Goal: Task Accomplishment & Management: Manage account settings

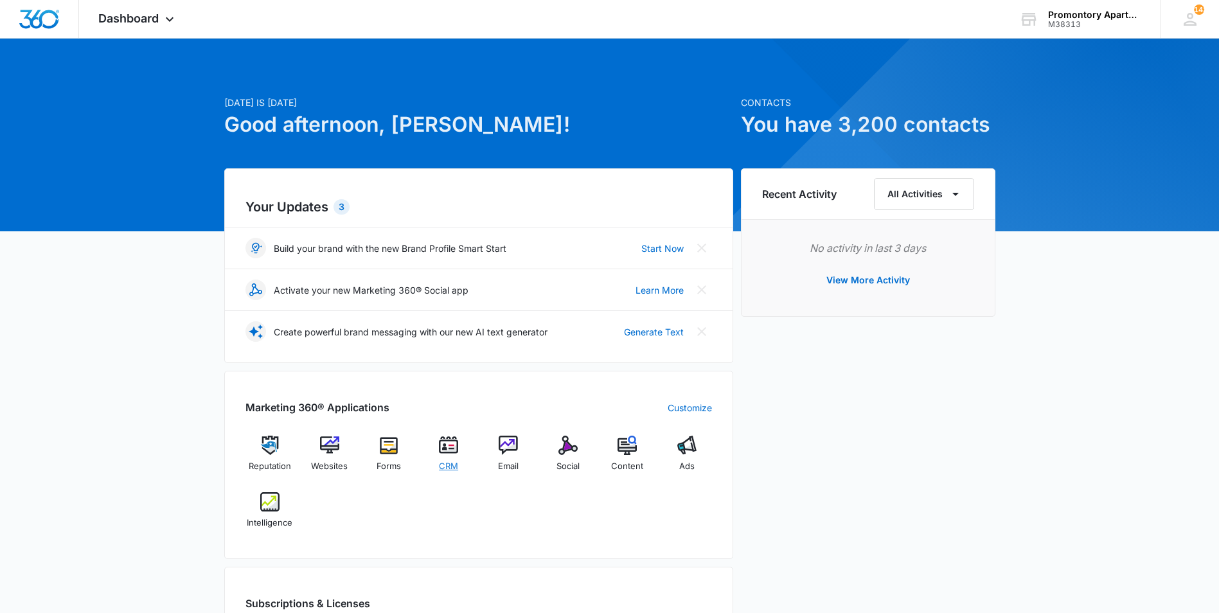
click at [461, 468] on div "CRM" at bounding box center [448, 459] width 49 height 46
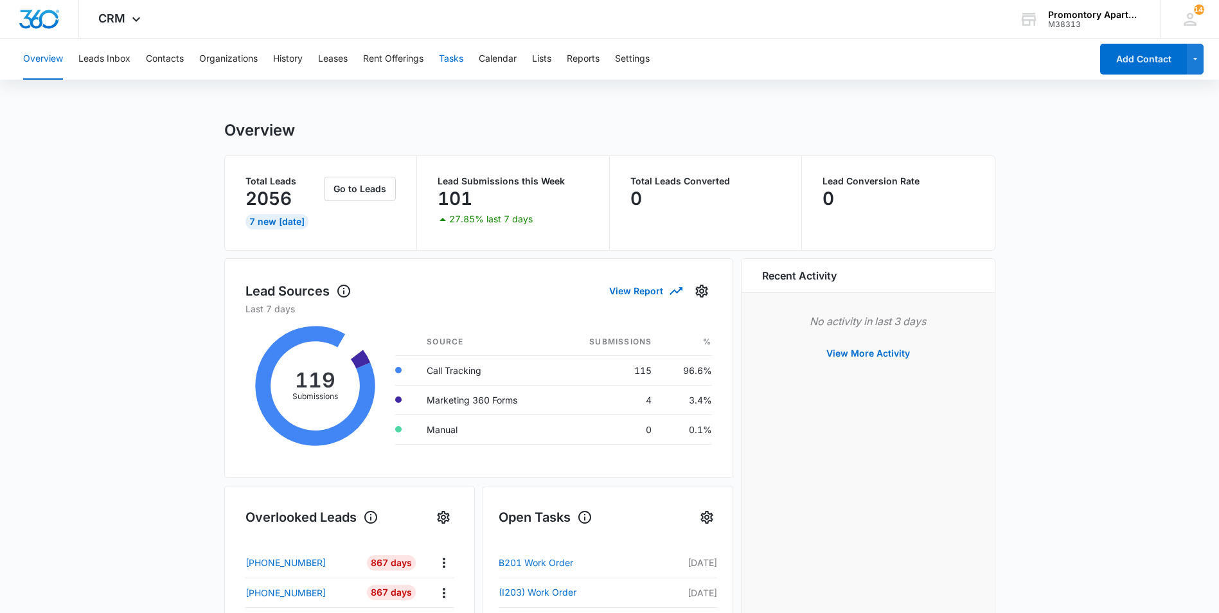
click at [456, 58] on button "Tasks" at bounding box center [451, 59] width 24 height 41
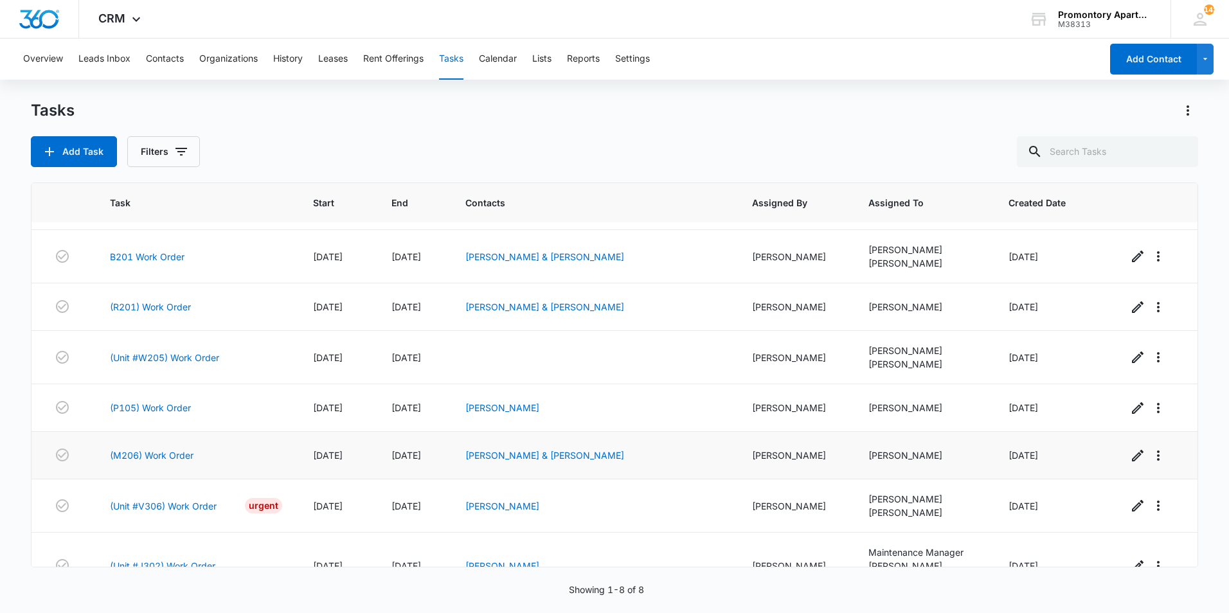
scroll to position [73, 0]
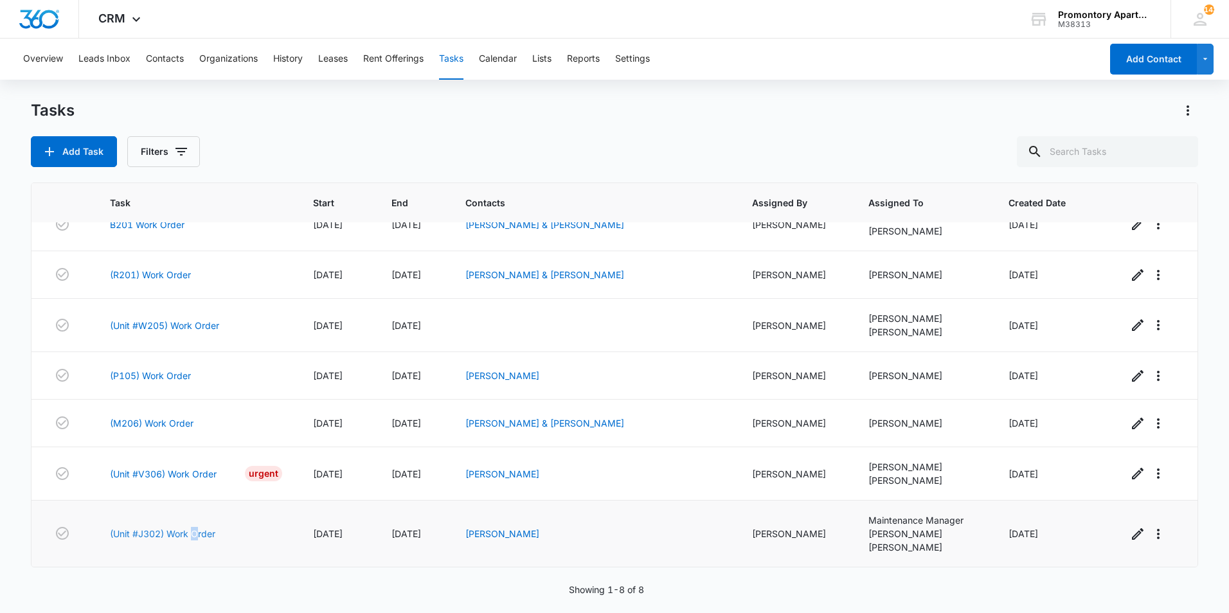
drag, startPoint x: 197, startPoint y: 546, endPoint x: 194, endPoint y: 539, distance: 7.8
click at [194, 539] on td "(Unit #J302) Work Order" at bounding box center [195, 534] width 203 height 67
click at [194, 539] on link "(Unit #J302) Work Order" at bounding box center [162, 533] width 105 height 13
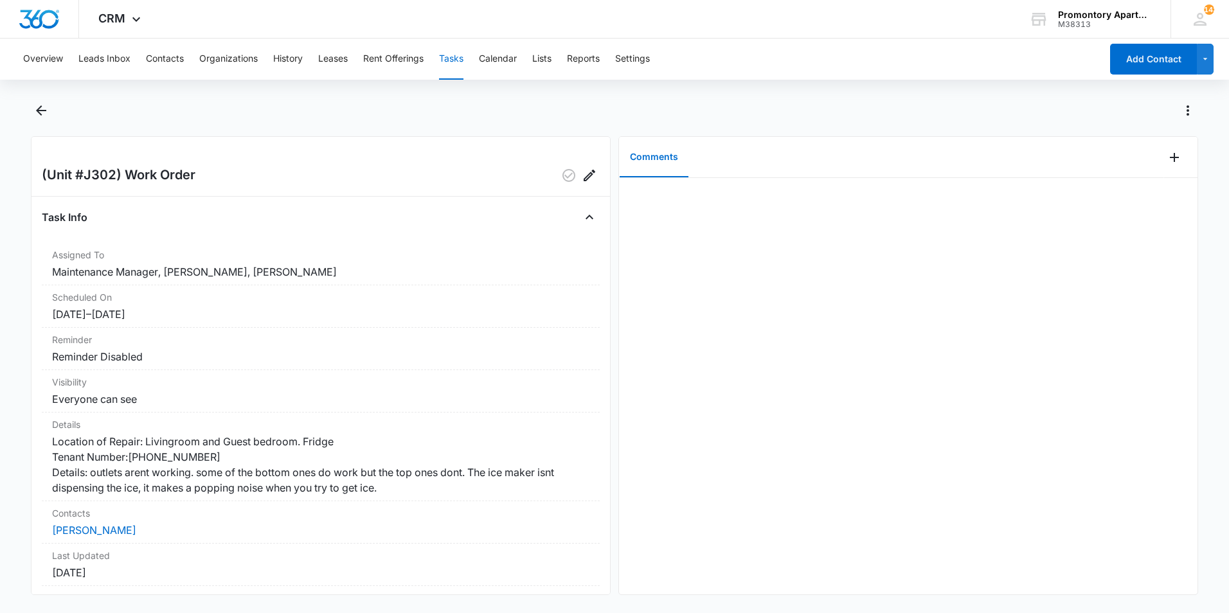
scroll to position [123, 0]
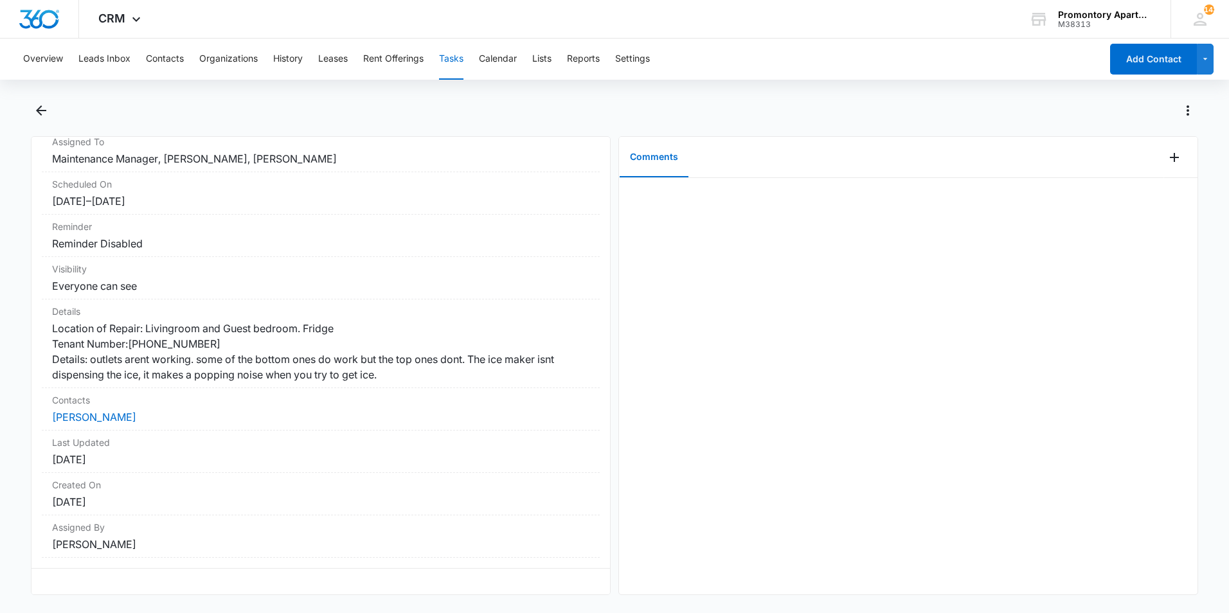
drag, startPoint x: 47, startPoint y: 168, endPoint x: 400, endPoint y: 619, distance: 572.6
click at [400, 612] on html "CRM Apps Reputation Websites Forms CRM Email Social Content Ads Intelligence Fi…" at bounding box center [614, 306] width 1229 height 613
click at [231, 548] on dd "[PERSON_NAME]" at bounding box center [320, 544] width 537 height 15
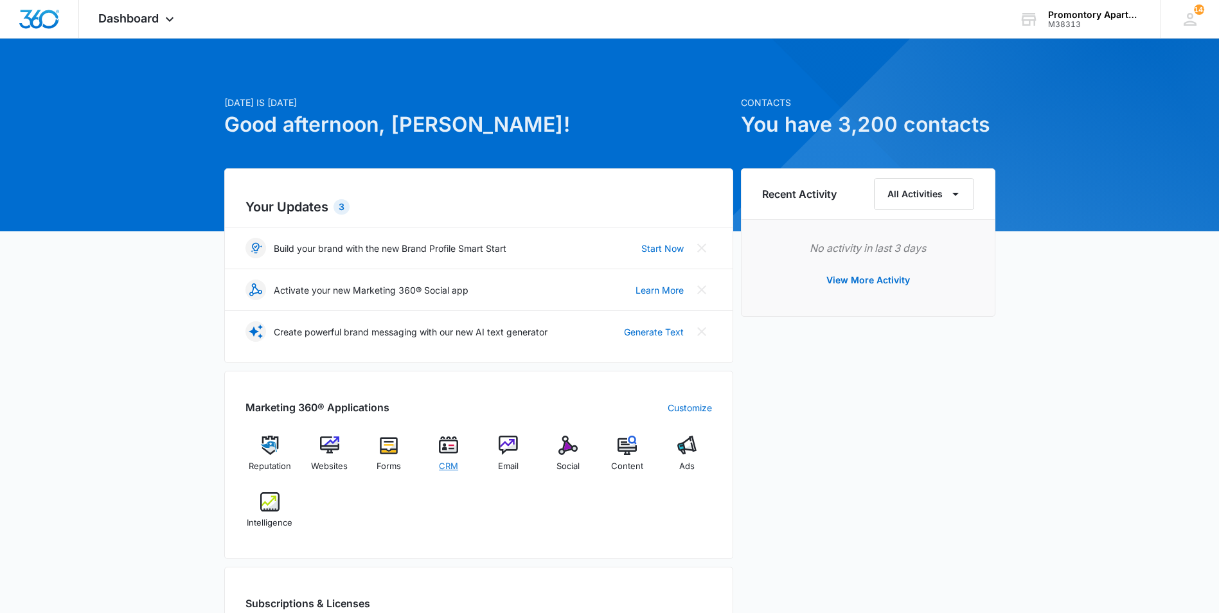
click at [461, 441] on div "CRM" at bounding box center [448, 459] width 49 height 46
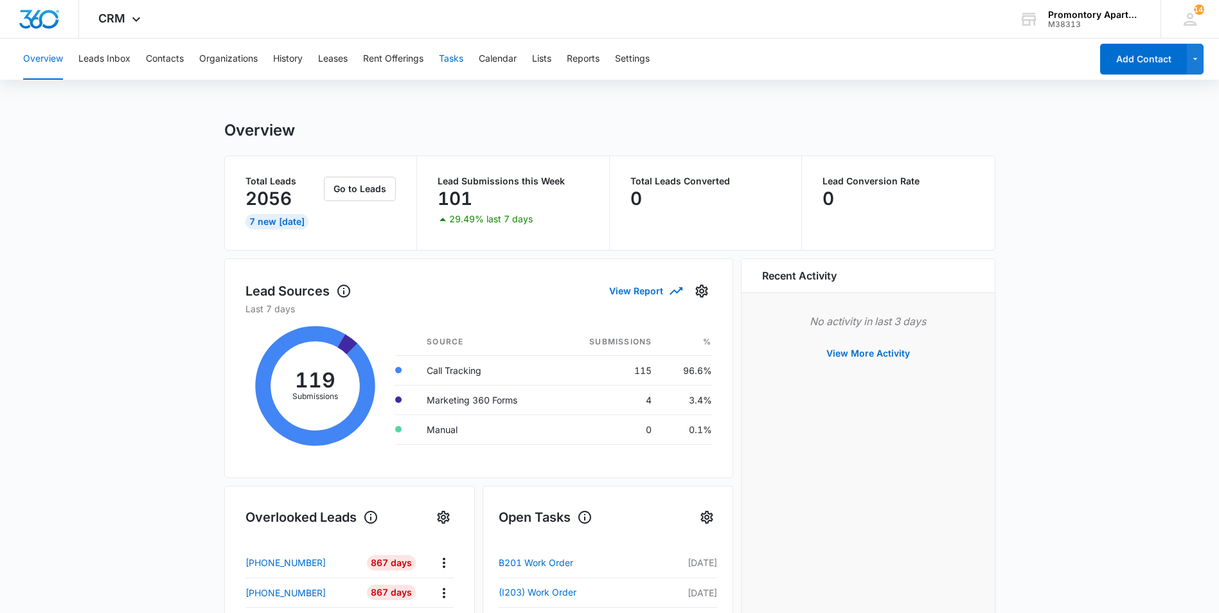
click at [459, 62] on button "Tasks" at bounding box center [451, 59] width 24 height 41
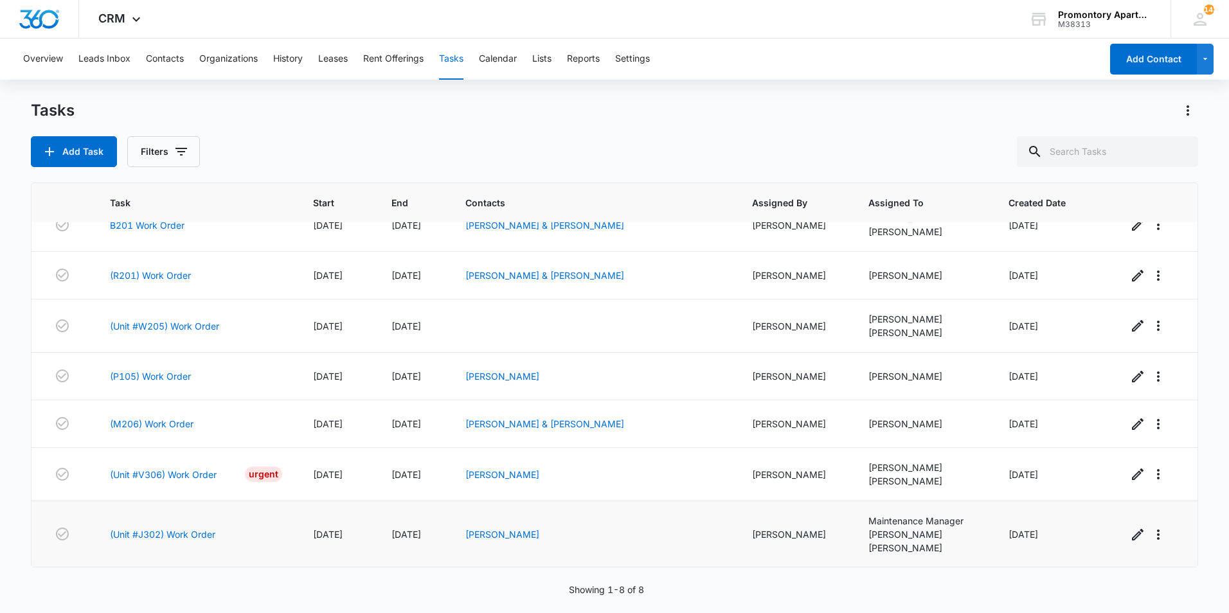
scroll to position [73, 0]
click at [1038, 531] on span "09/03/2025" at bounding box center [1023, 533] width 30 height 11
click at [940, 540] on div "[PERSON_NAME]" at bounding box center [922, 533] width 109 height 13
click at [707, 530] on div "[PERSON_NAME]" at bounding box center [593, 533] width 256 height 13
click at [491, 535] on link "[PERSON_NAME]" at bounding box center [502, 533] width 74 height 11
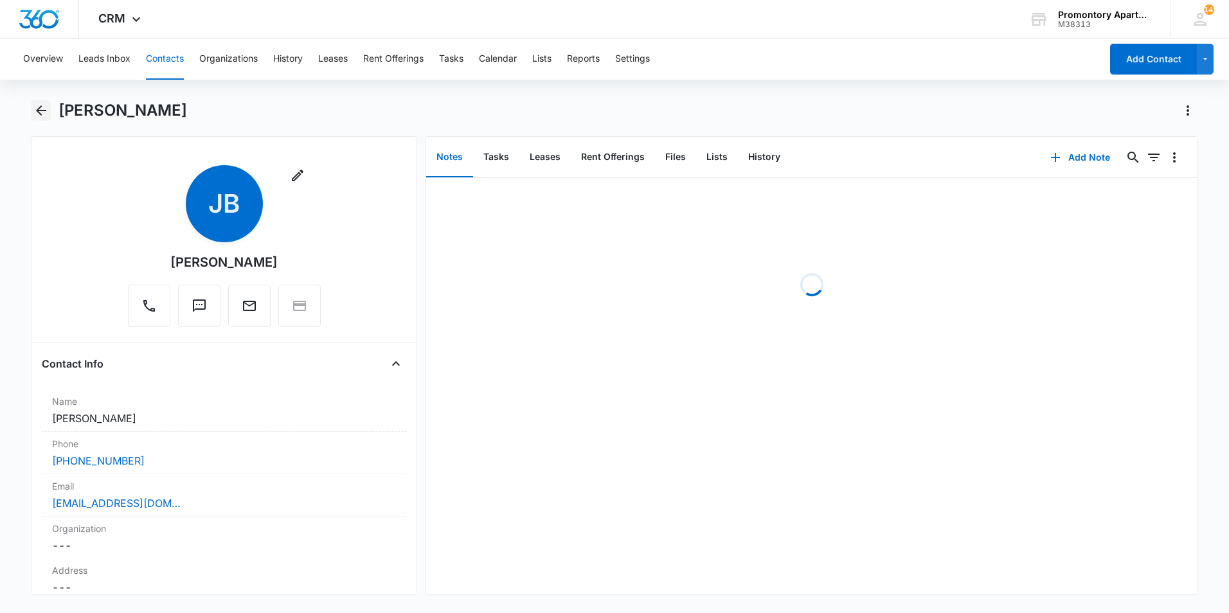
click at [41, 104] on icon "Back" at bounding box center [40, 110] width 15 height 15
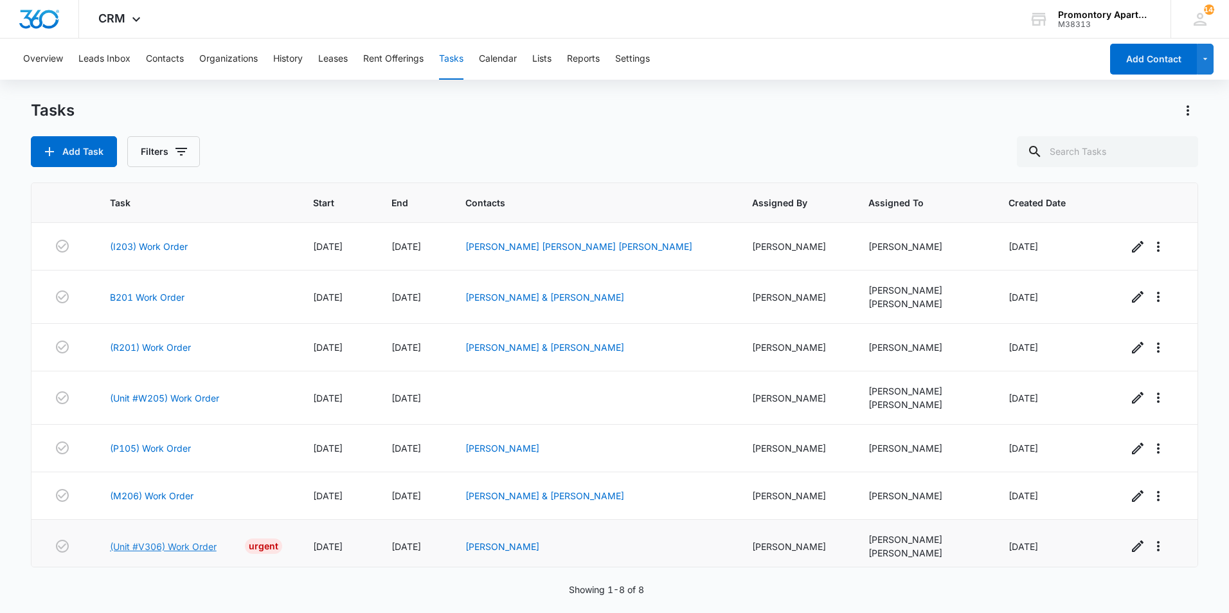
click at [174, 546] on link "(Unit #V306) Work Order" at bounding box center [163, 546] width 107 height 13
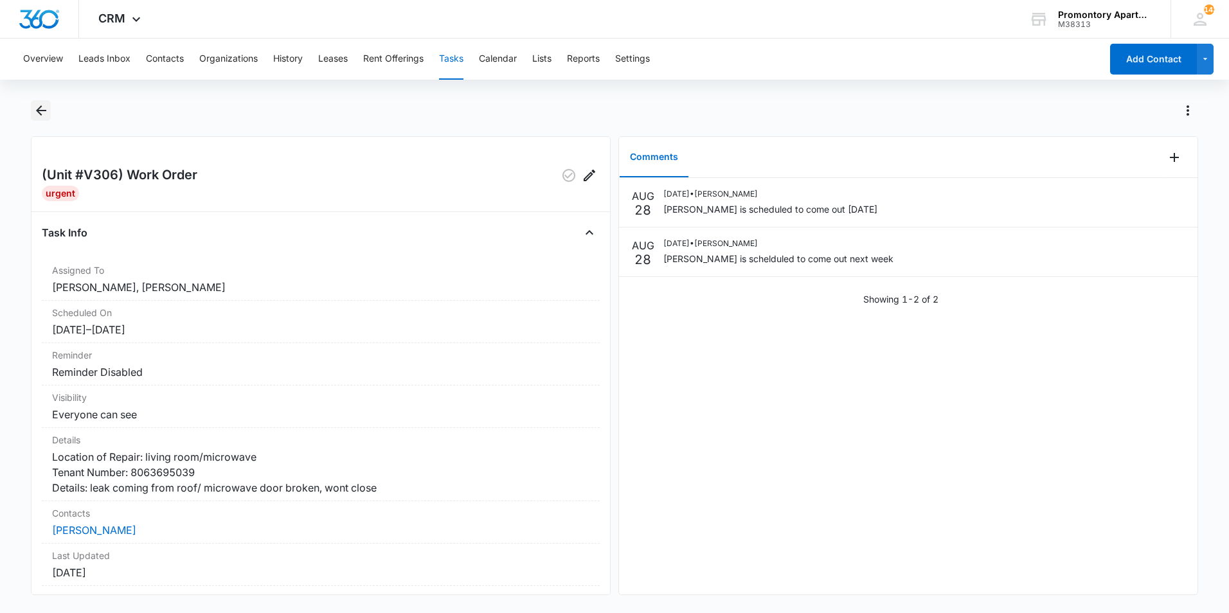
click at [42, 112] on icon "Back" at bounding box center [40, 110] width 15 height 15
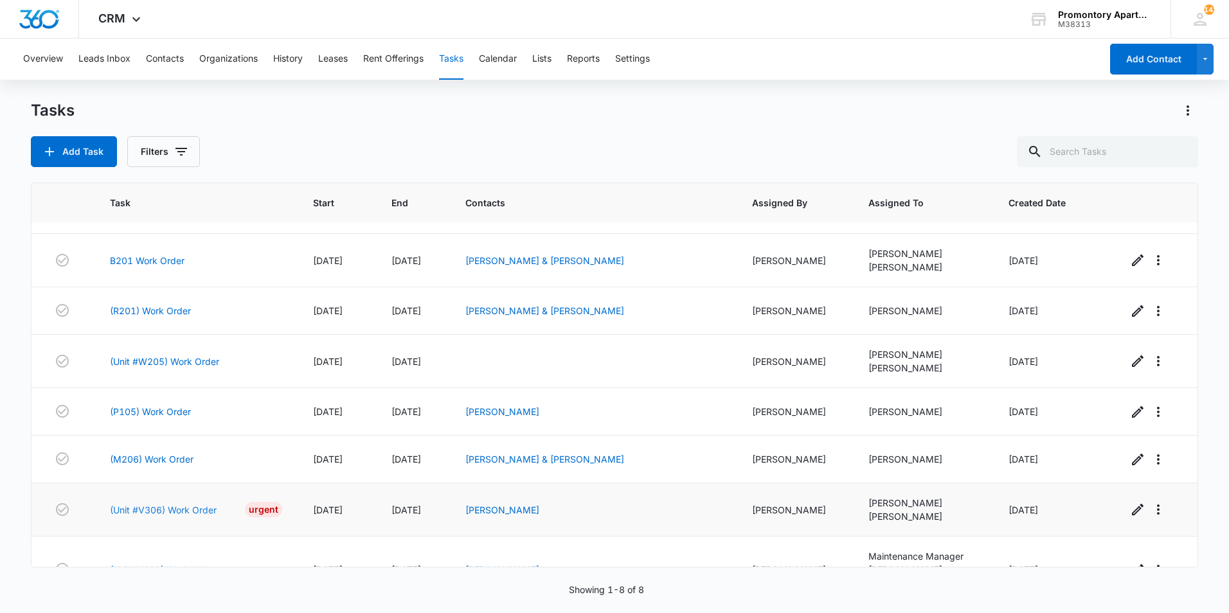
scroll to position [73, 0]
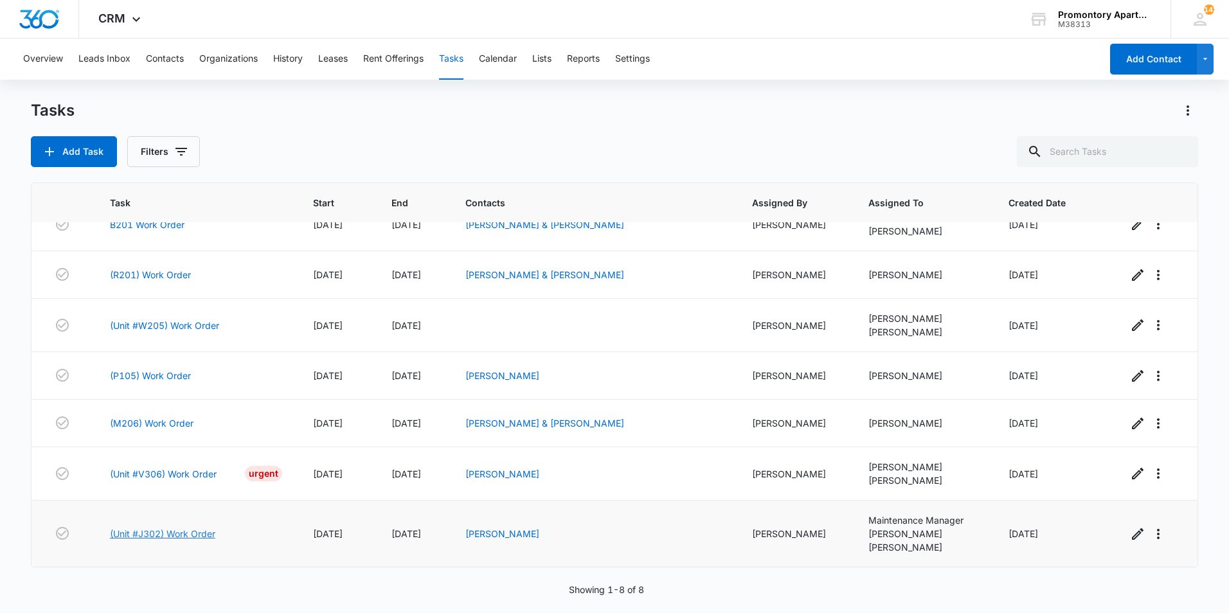
click at [193, 535] on link "(Unit #J302) Work Order" at bounding box center [162, 533] width 105 height 13
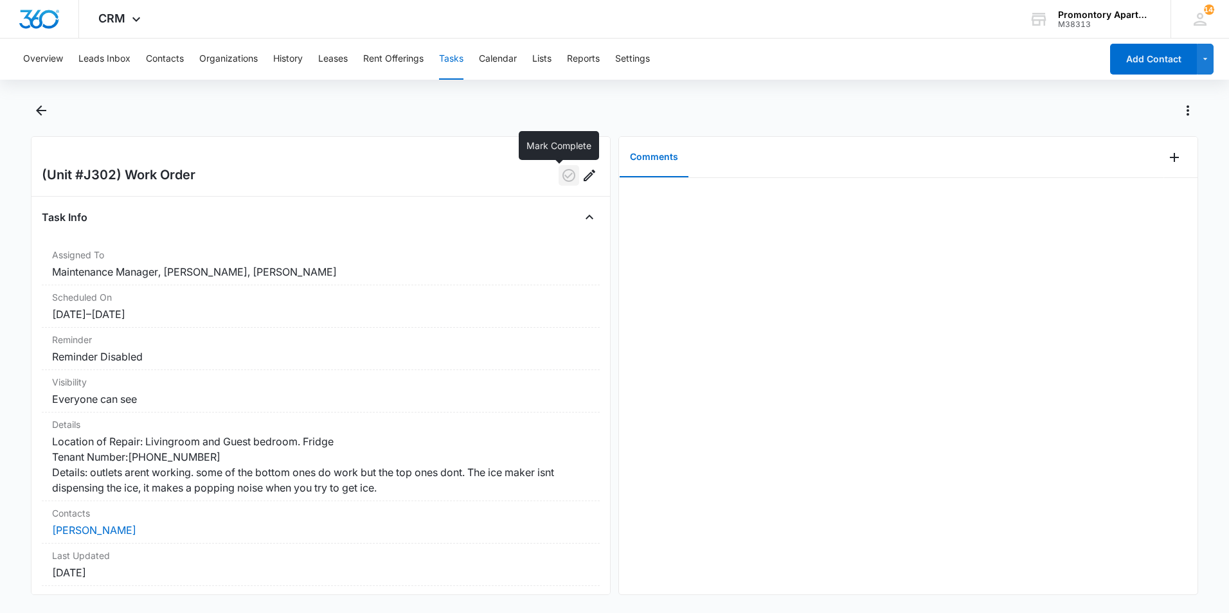
click at [561, 179] on icon "button" at bounding box center [568, 175] width 15 height 15
click at [51, 100] on div at bounding box center [614, 118] width 1167 height 36
